Goal: Navigation & Orientation: Find specific page/section

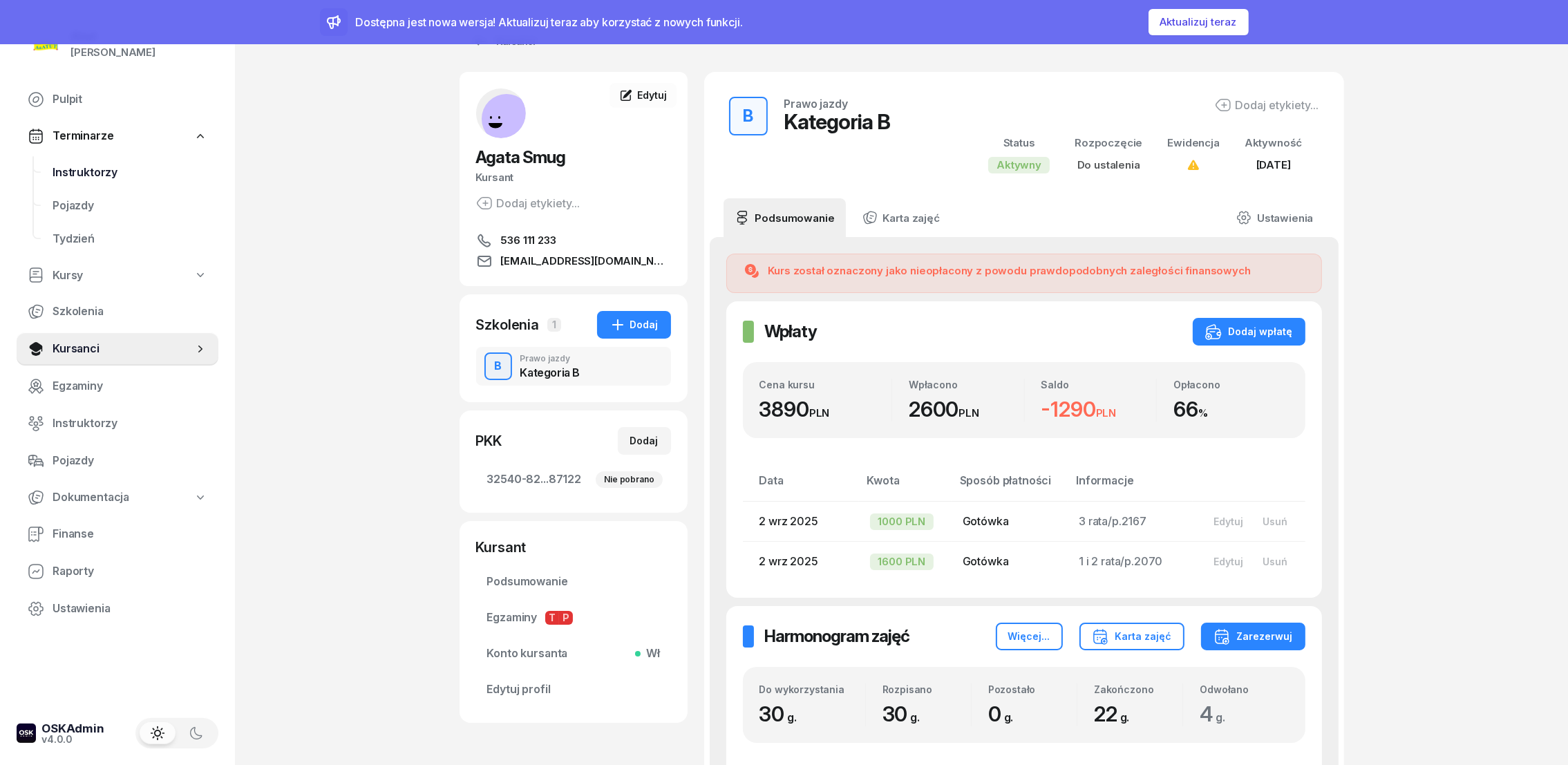
click at [87, 171] on span "Instruktorzy" at bounding box center [130, 172] width 155 height 18
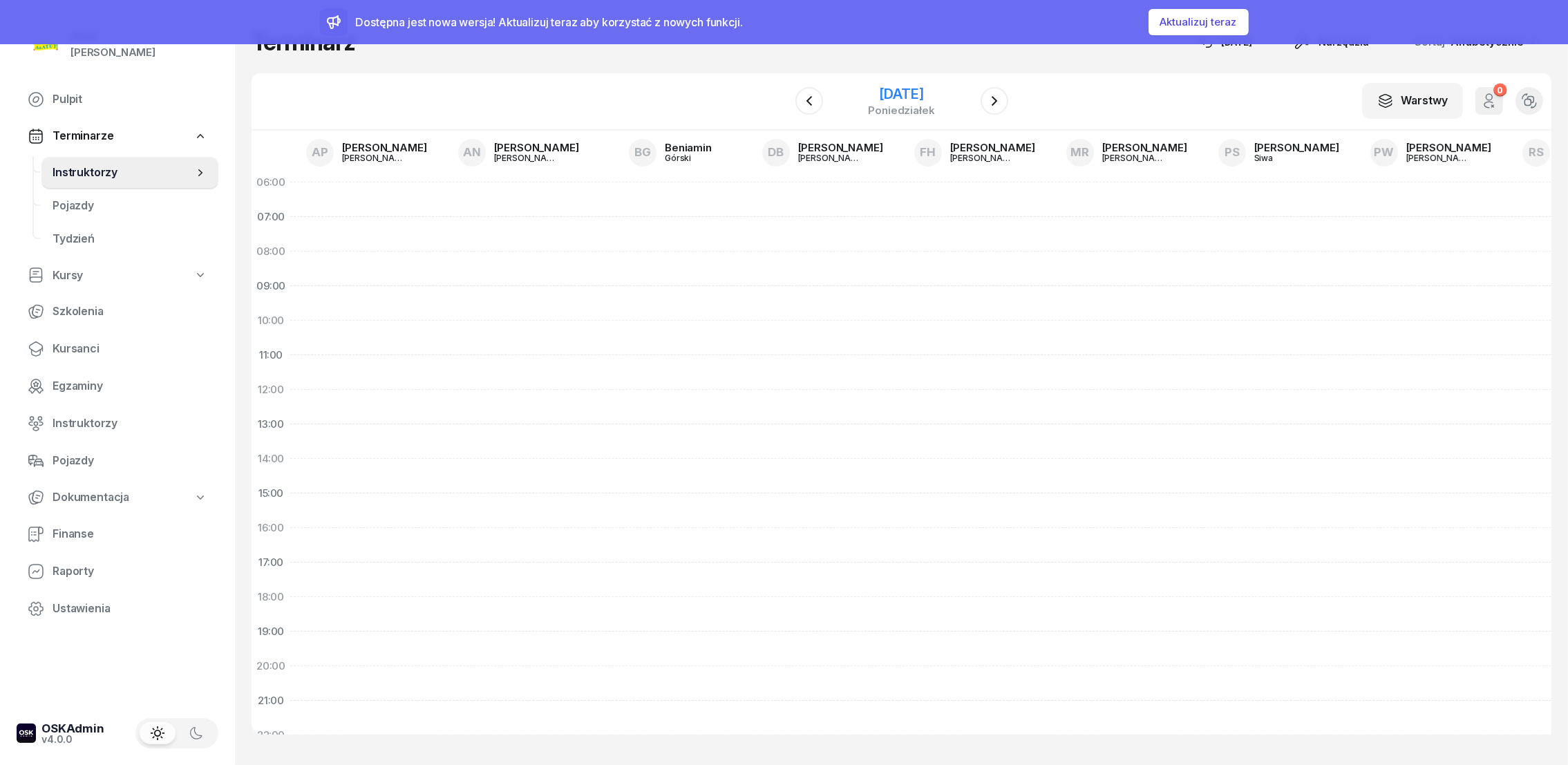
click at [910, 92] on div "[DATE]" at bounding box center [901, 93] width 66 height 14
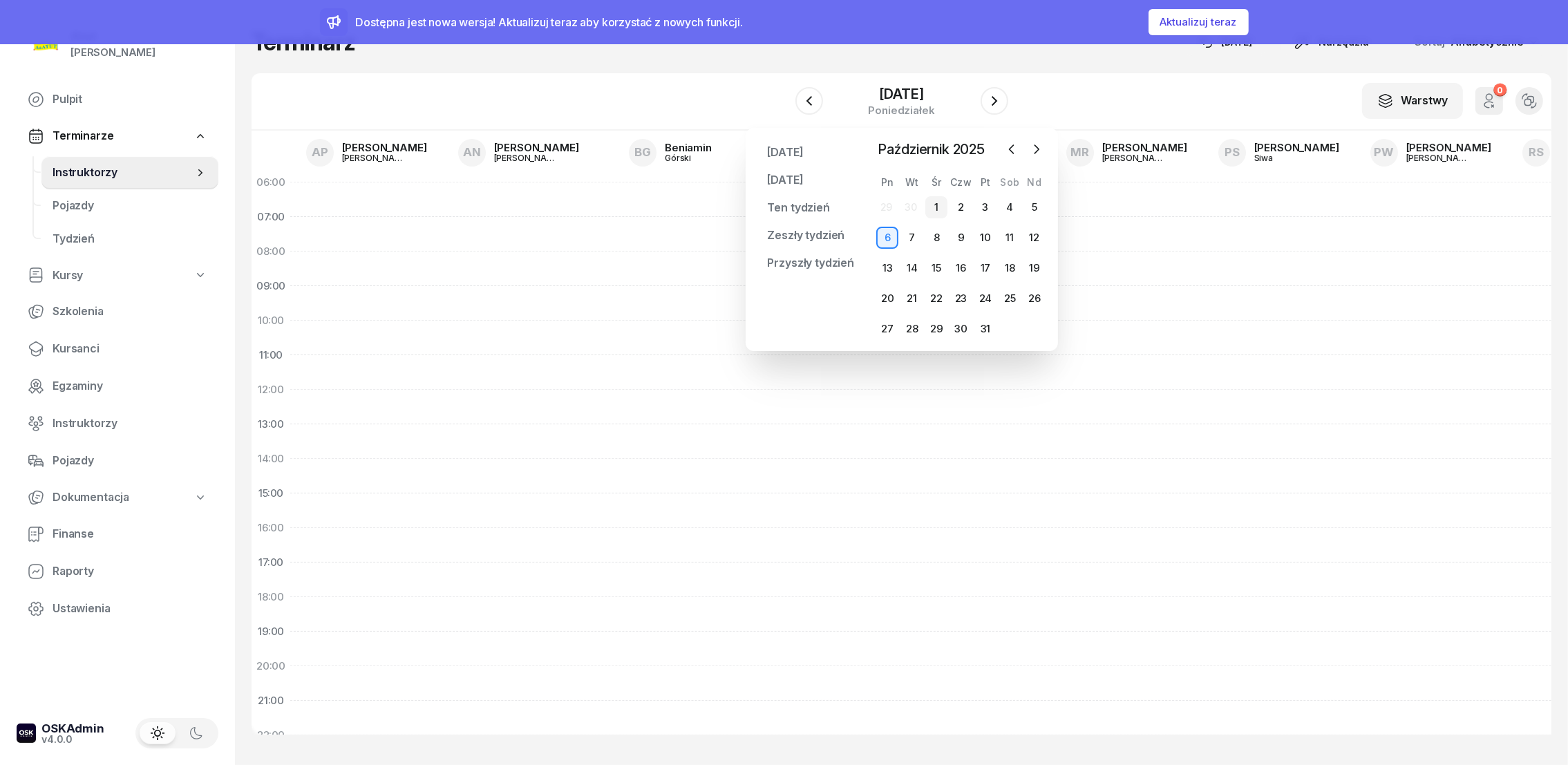
click at [940, 204] on div "1" at bounding box center [936, 208] width 22 height 22
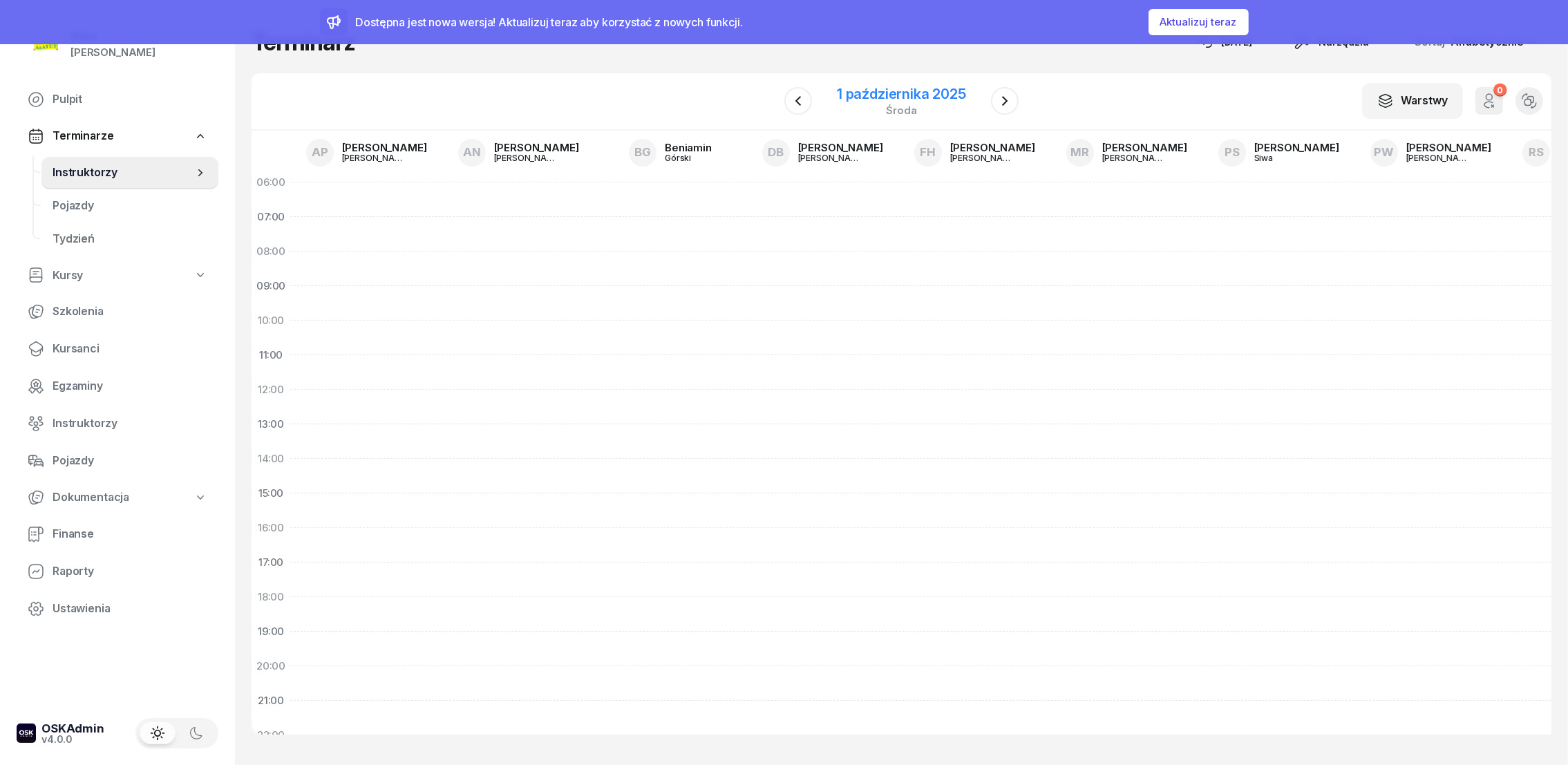
click at [907, 91] on div "1 października 2025" at bounding box center [901, 93] width 129 height 14
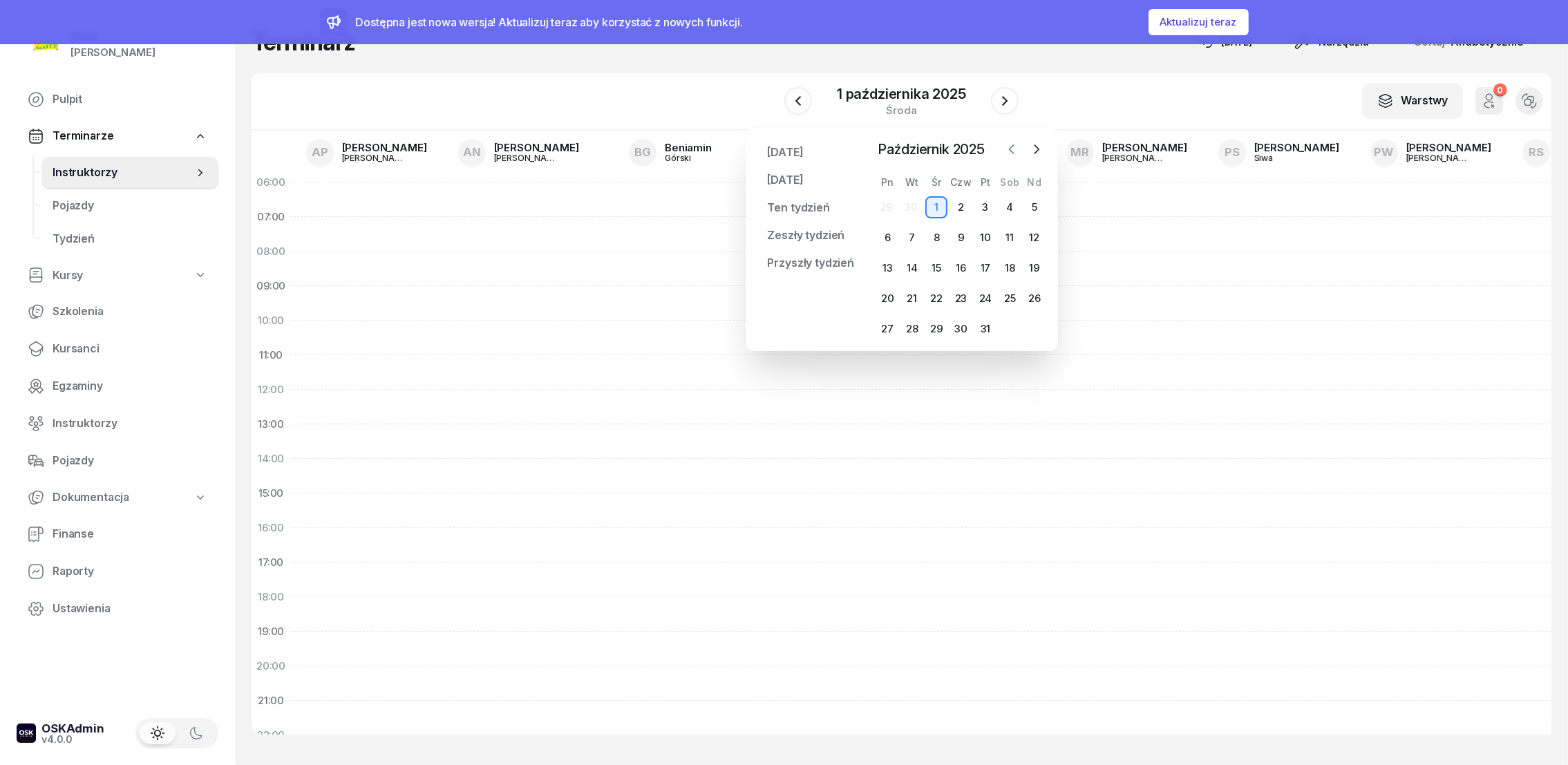
click at [1008, 151] on icon "button" at bounding box center [1011, 149] width 14 height 14
click at [885, 331] on div "29" at bounding box center [887, 329] width 22 height 22
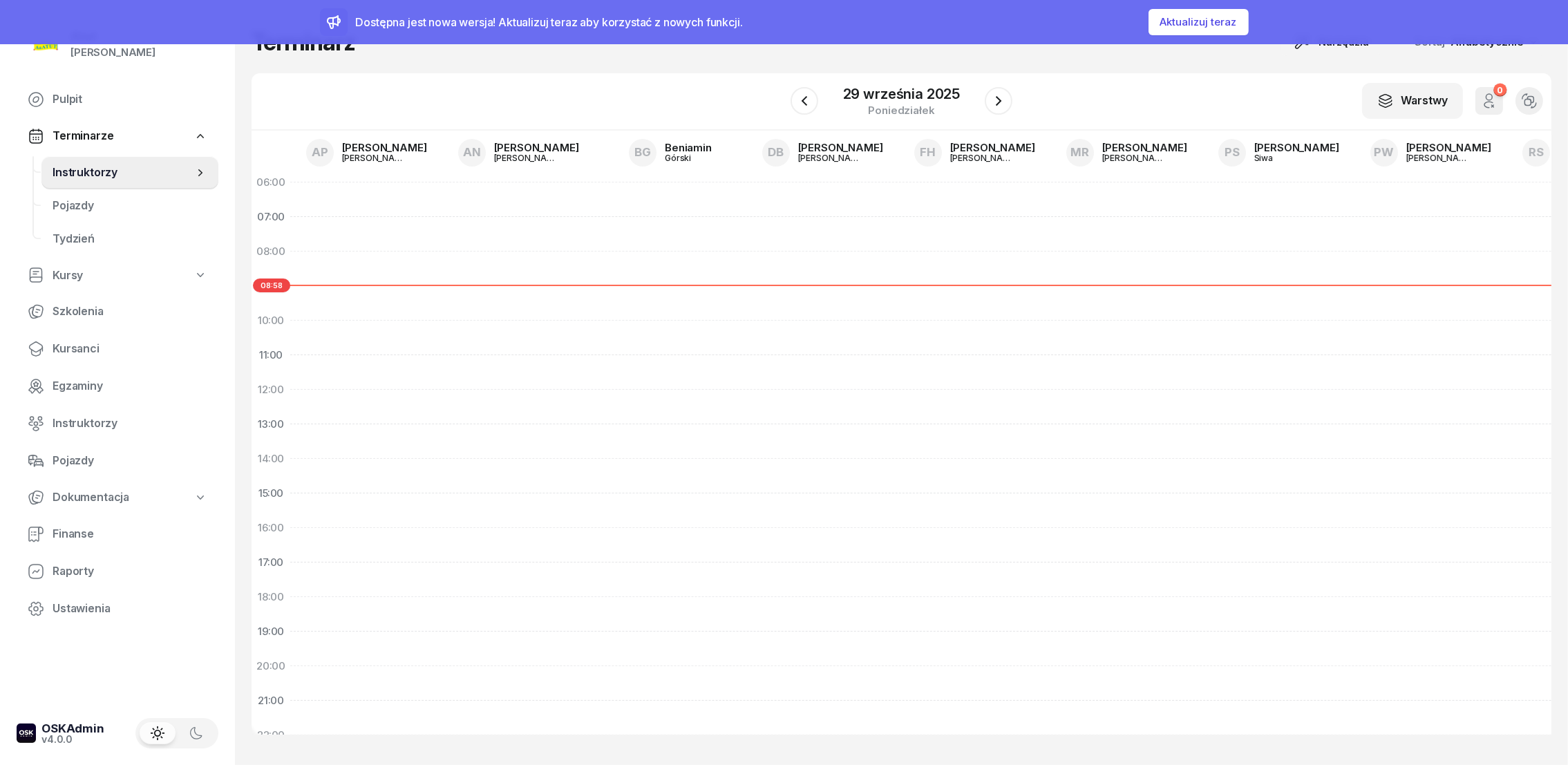
click at [72, 170] on span "Instruktorzy" at bounding box center [123, 172] width 141 height 18
